Goal: Find specific page/section

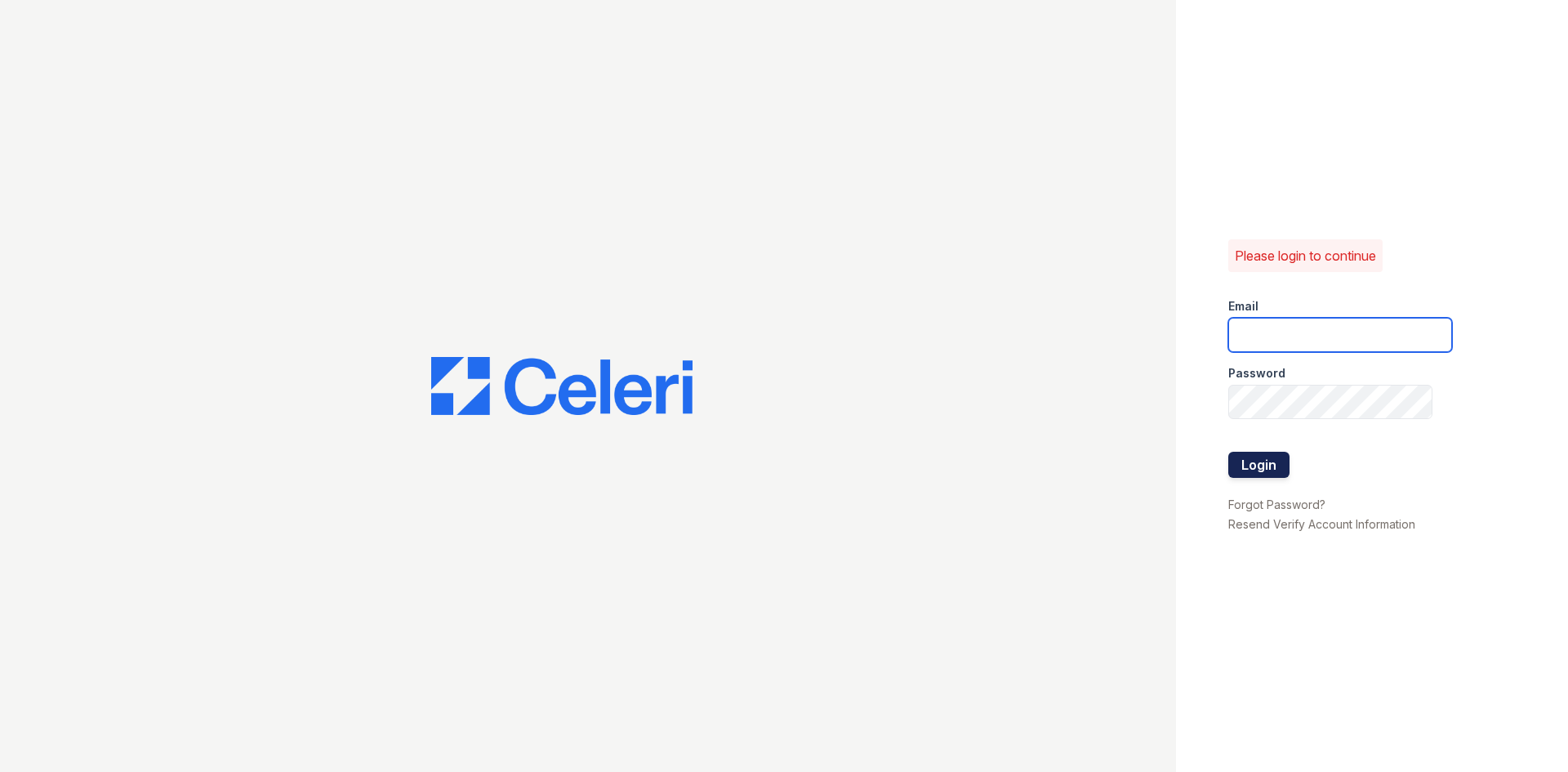
type input "townhomes.am@cafmanagement.com"
click at [1258, 472] on button "Login" at bounding box center [1258, 464] width 61 height 26
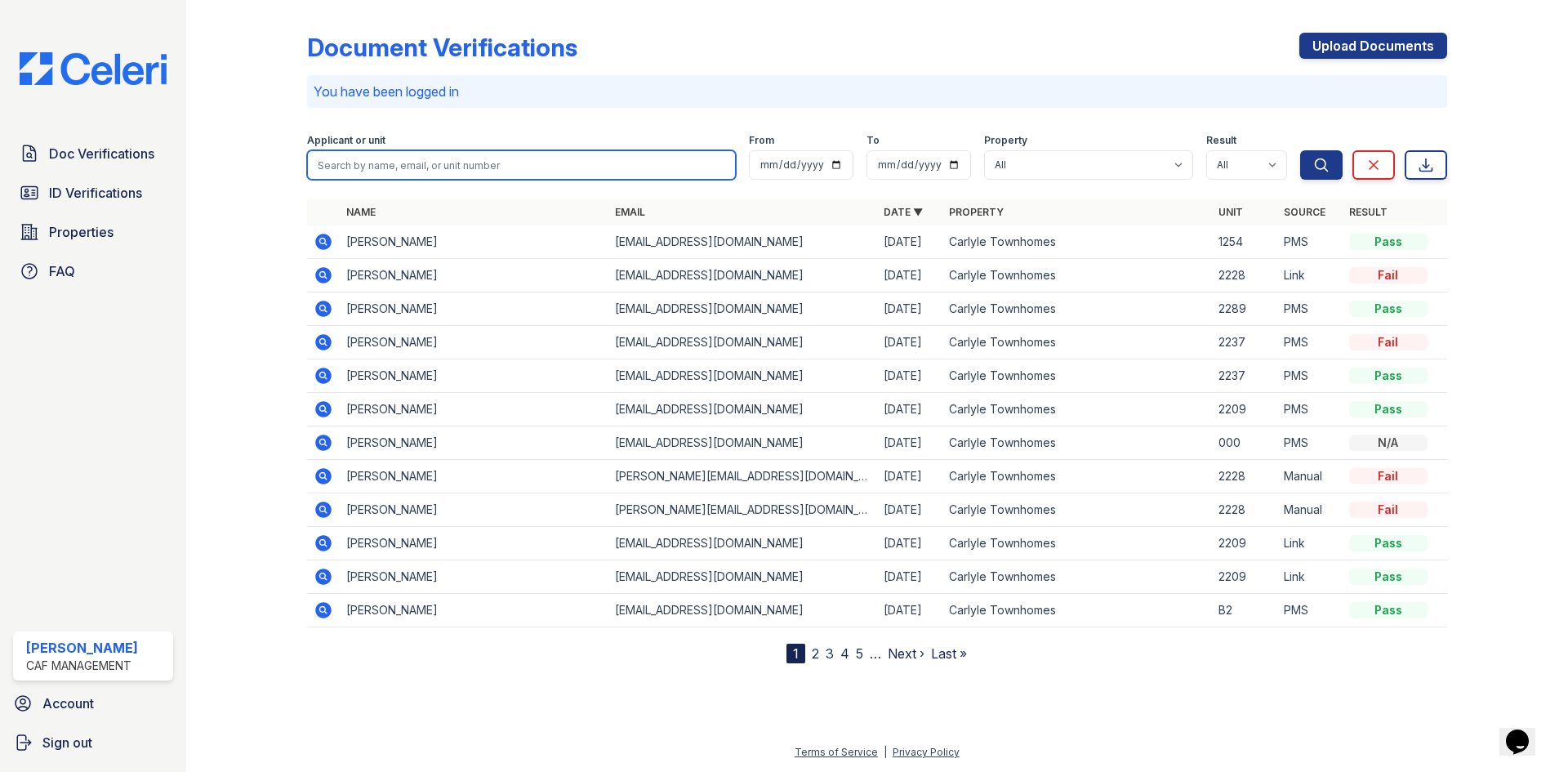
click at [389, 166] on input "search" at bounding box center [521, 164] width 429 height 29
type input "[DEMOGRAPHIC_DATA]"
click at [1300, 150] on button "Search" at bounding box center [1321, 164] width 43 height 29
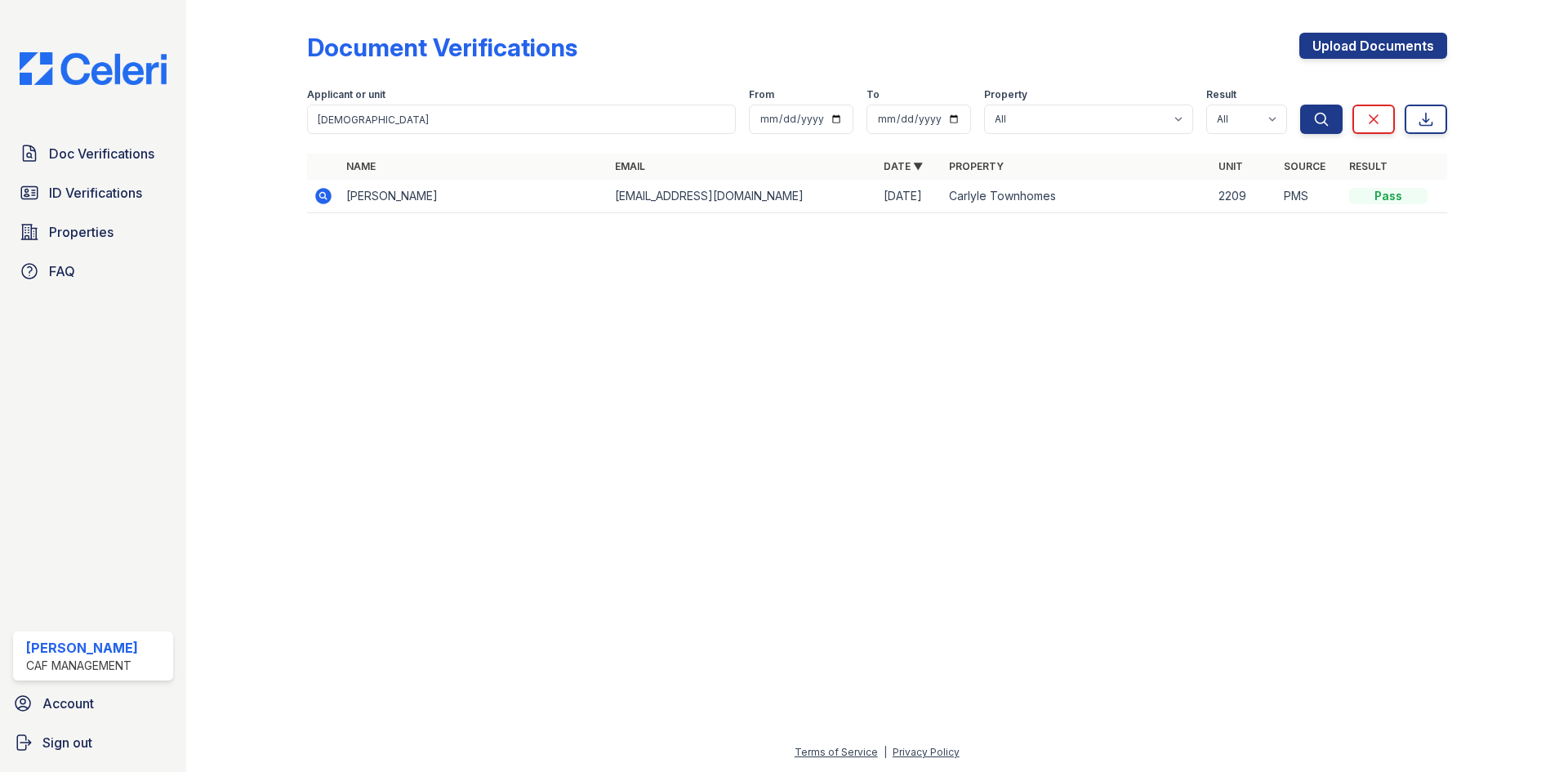
click at [319, 201] on icon at bounding box center [323, 196] width 16 height 16
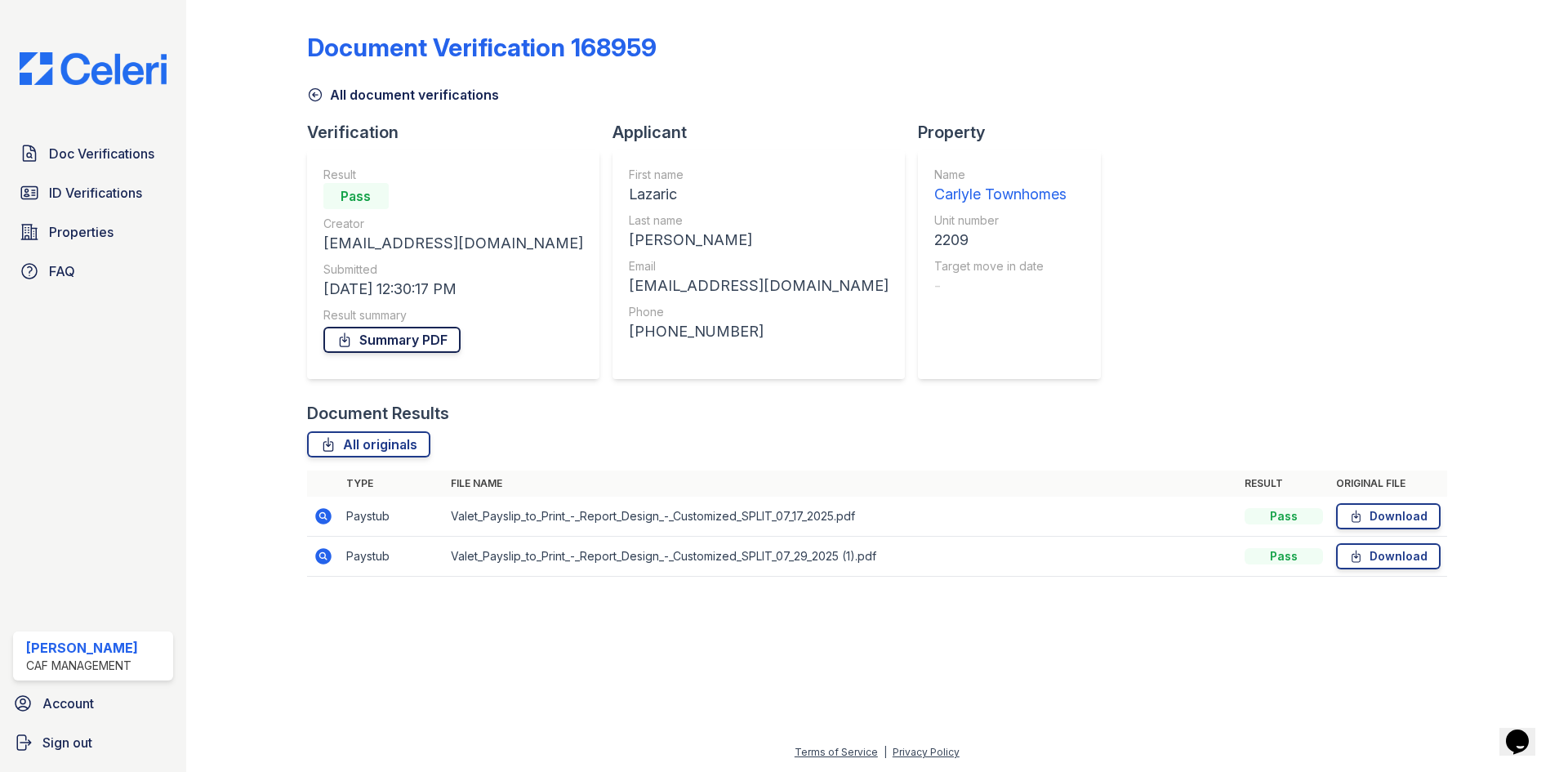
click at [415, 336] on link "Summary PDF" at bounding box center [391, 339] width 138 height 26
